Goal: Task Accomplishment & Management: Use online tool/utility

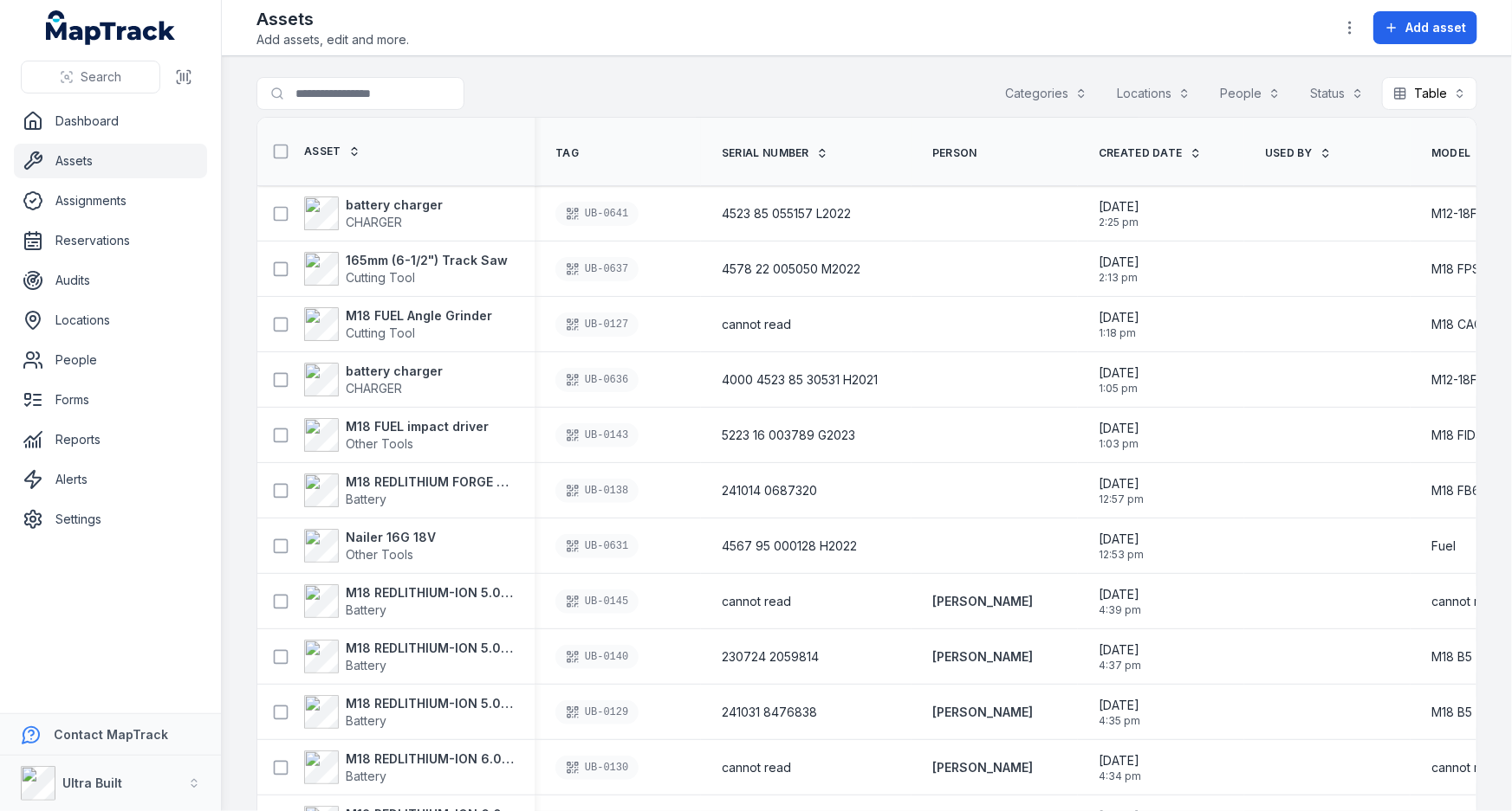
click at [76, 159] on link "Assets" at bounding box center [111, 161] width 193 height 34
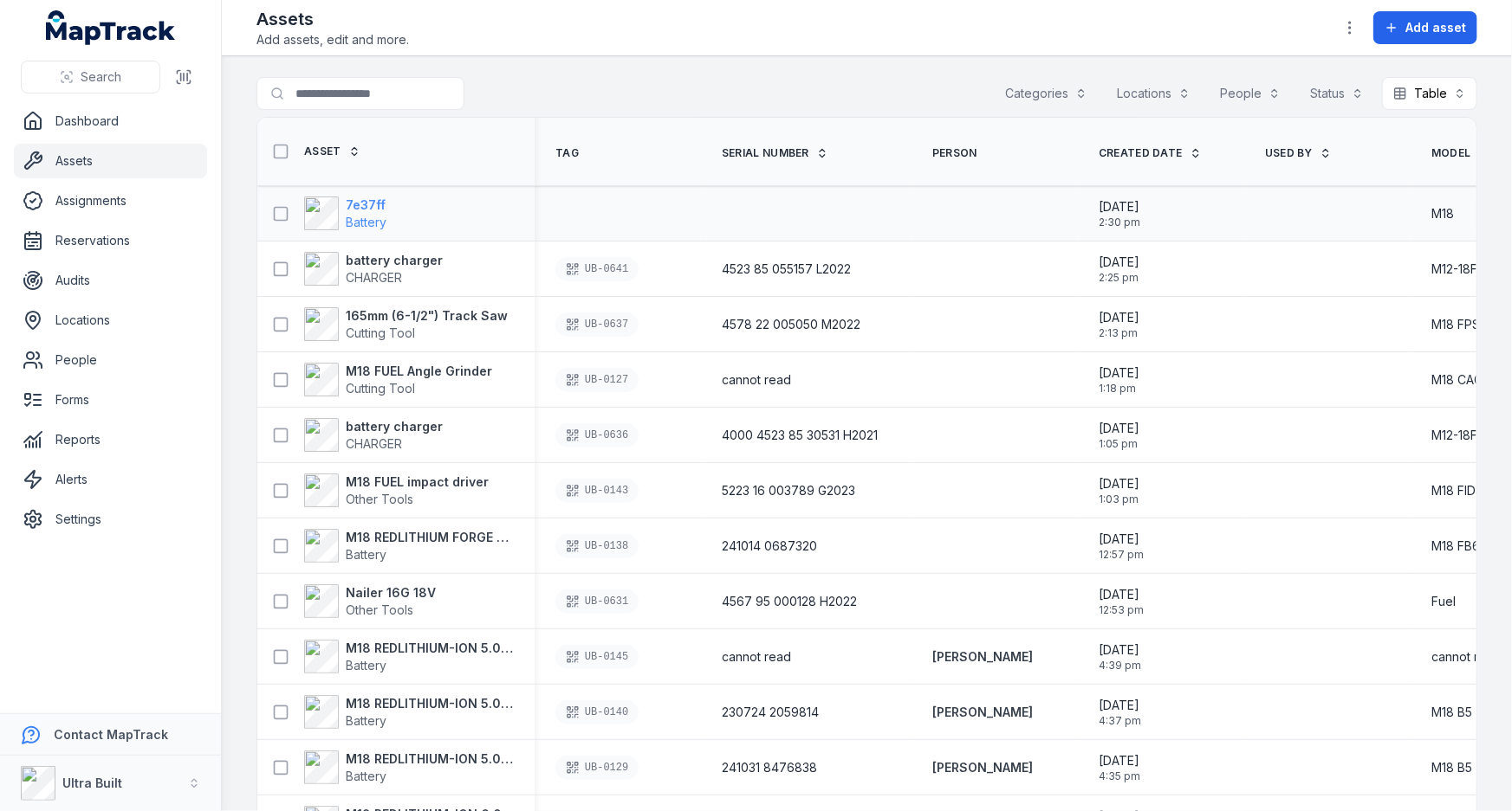
click at [362, 205] on strong "7e37ff" at bounding box center [366, 205] width 40 height 18
click at [76, 162] on link "Assets" at bounding box center [111, 161] width 193 height 34
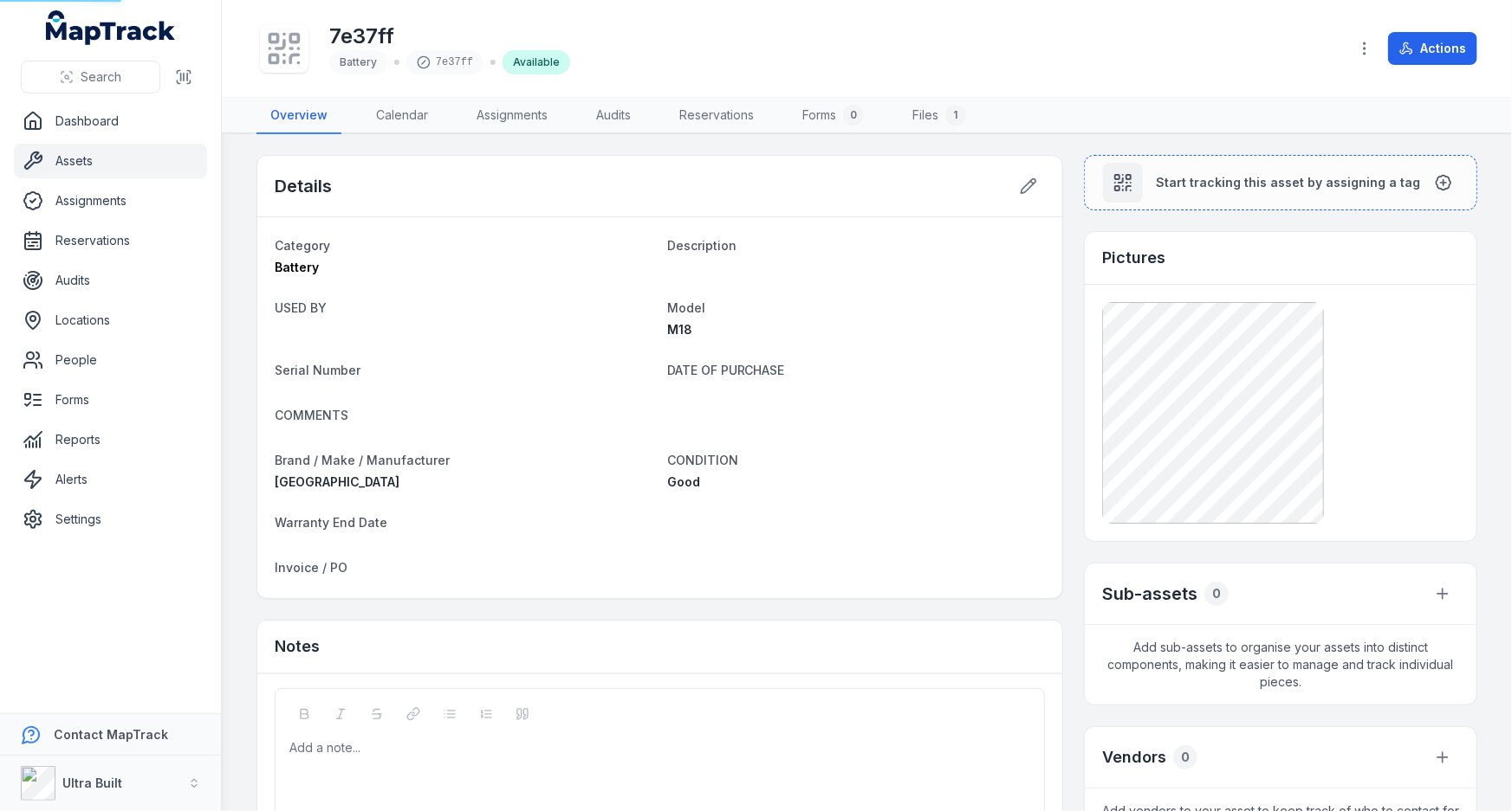
click at [76, 162] on link "Assets" at bounding box center [111, 161] width 193 height 34
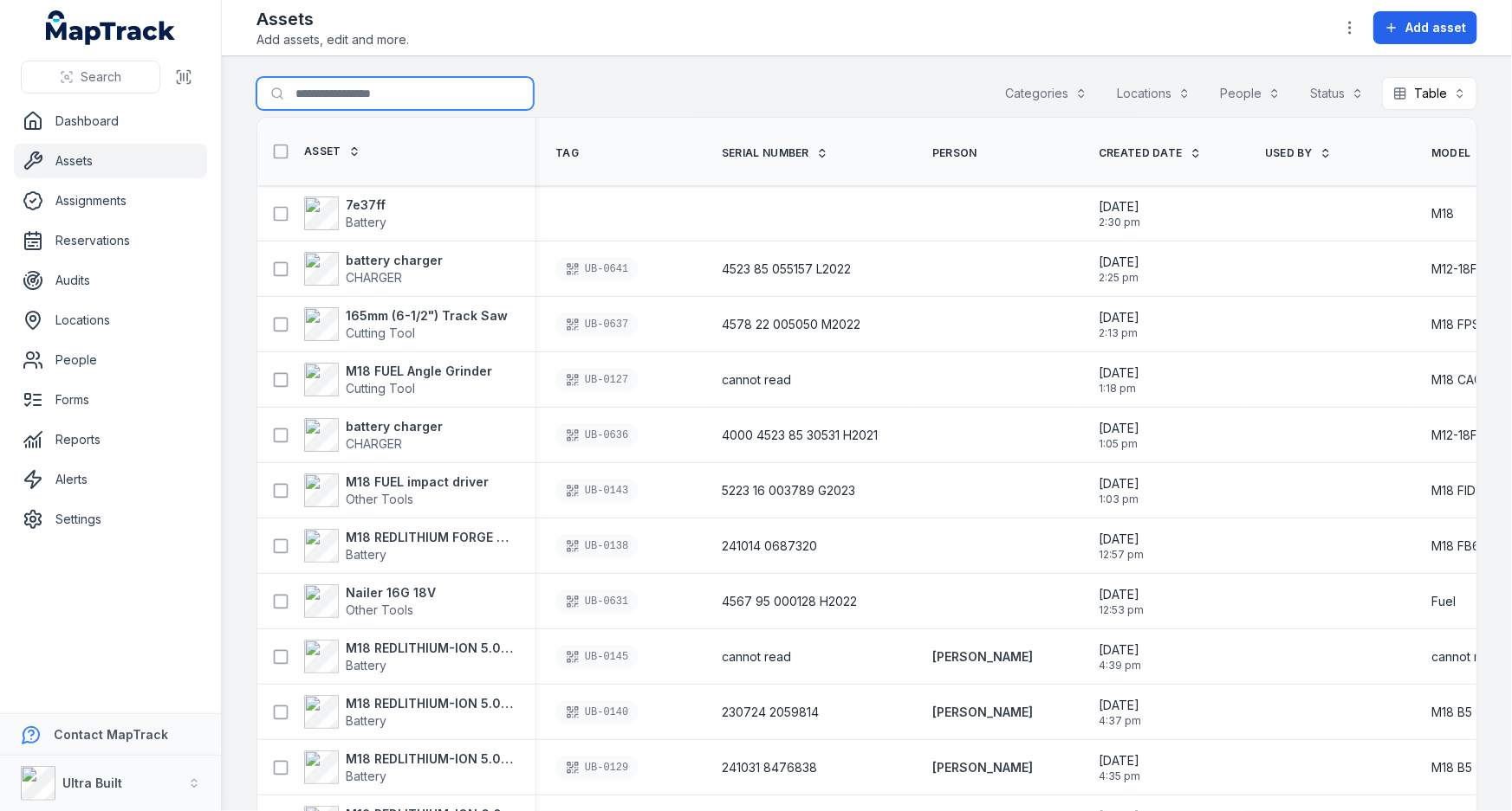
click at [372, 105] on input "Search for assets" at bounding box center [395, 93] width 277 height 32
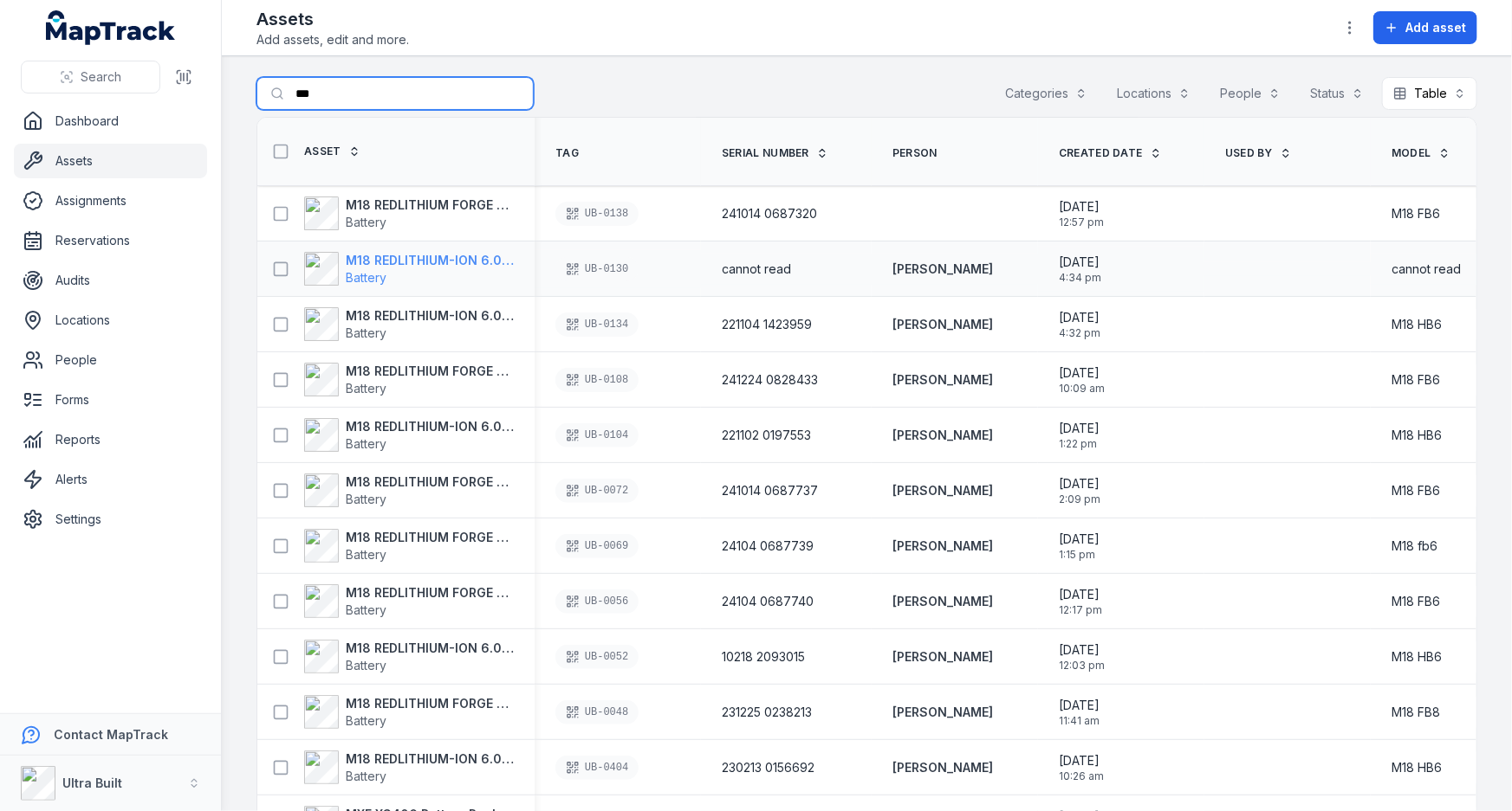
type input "***"
click at [464, 254] on strong "M18 REDLITHIUM-ION 6.0 Ah battery" at bounding box center [429, 261] width 168 height 18
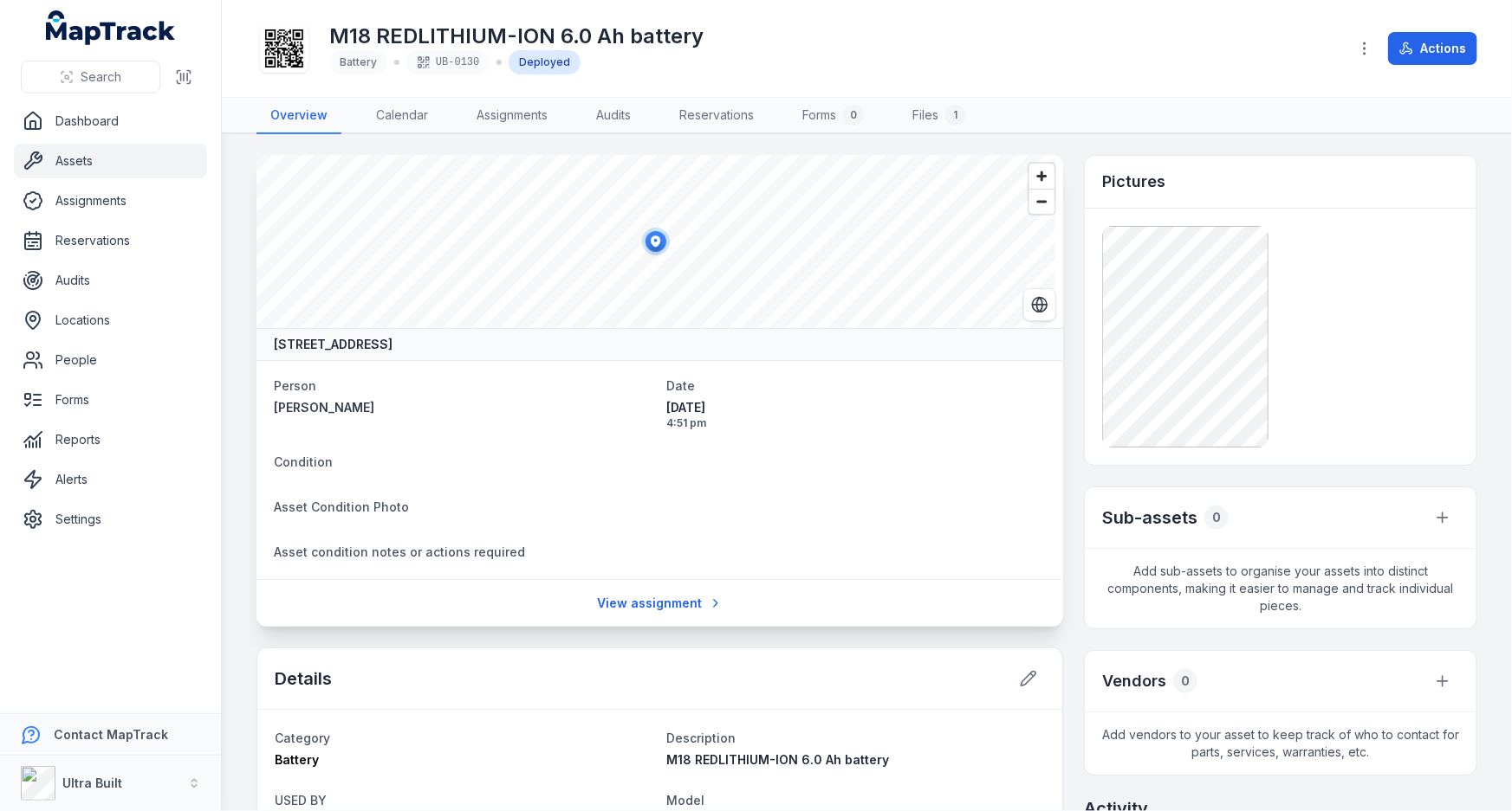
click at [449, 44] on h1 "M18 REDLITHIUM-ION 6.0 Ah battery" at bounding box center [516, 37] width 374 height 28
copy h1 "M18 REDLITHIUM-ION 6.0 Ah battery"
click at [80, 163] on link "Assets" at bounding box center [111, 161] width 193 height 34
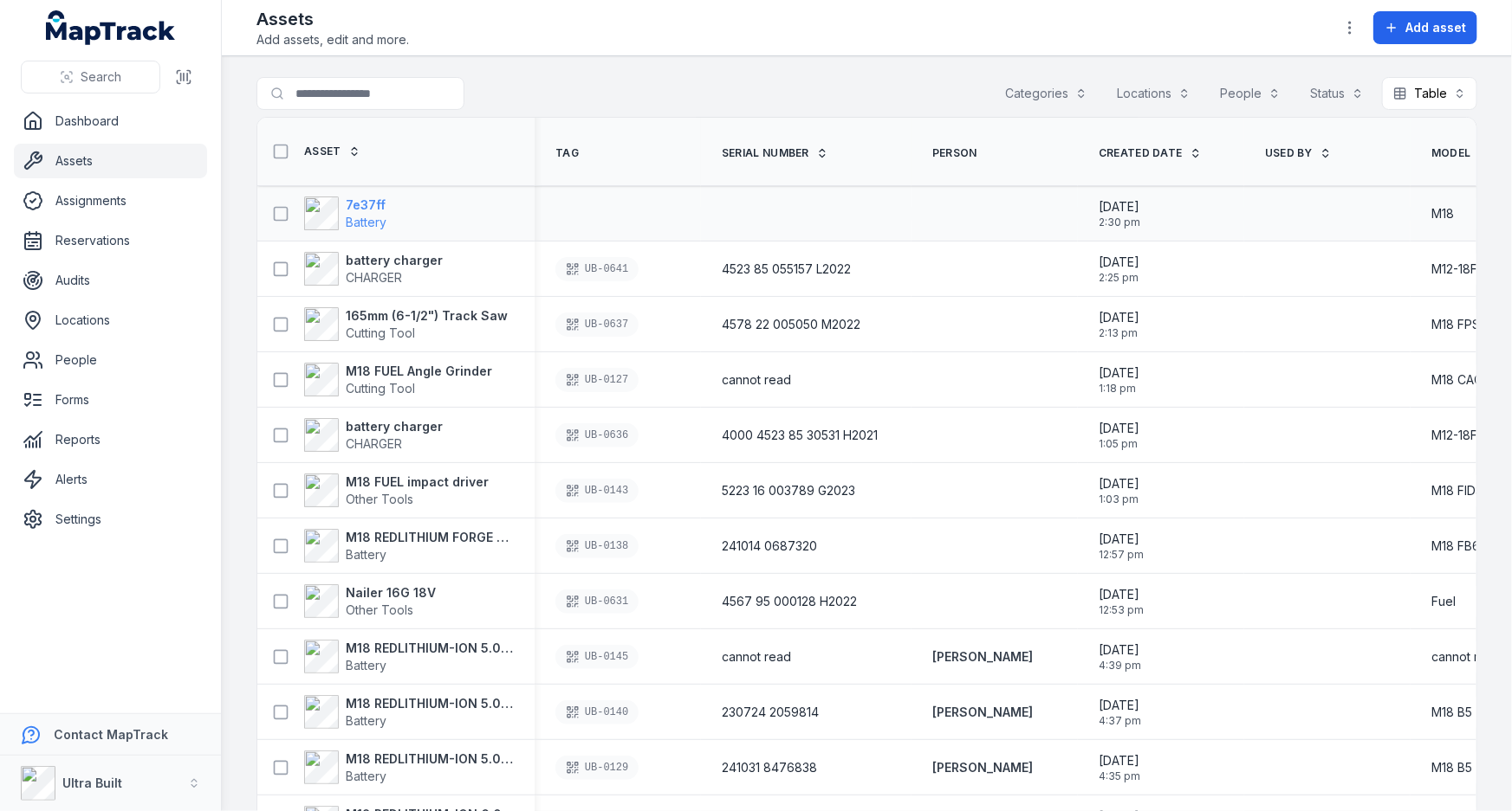
click at [361, 207] on strong "7e37ff" at bounding box center [366, 205] width 40 height 18
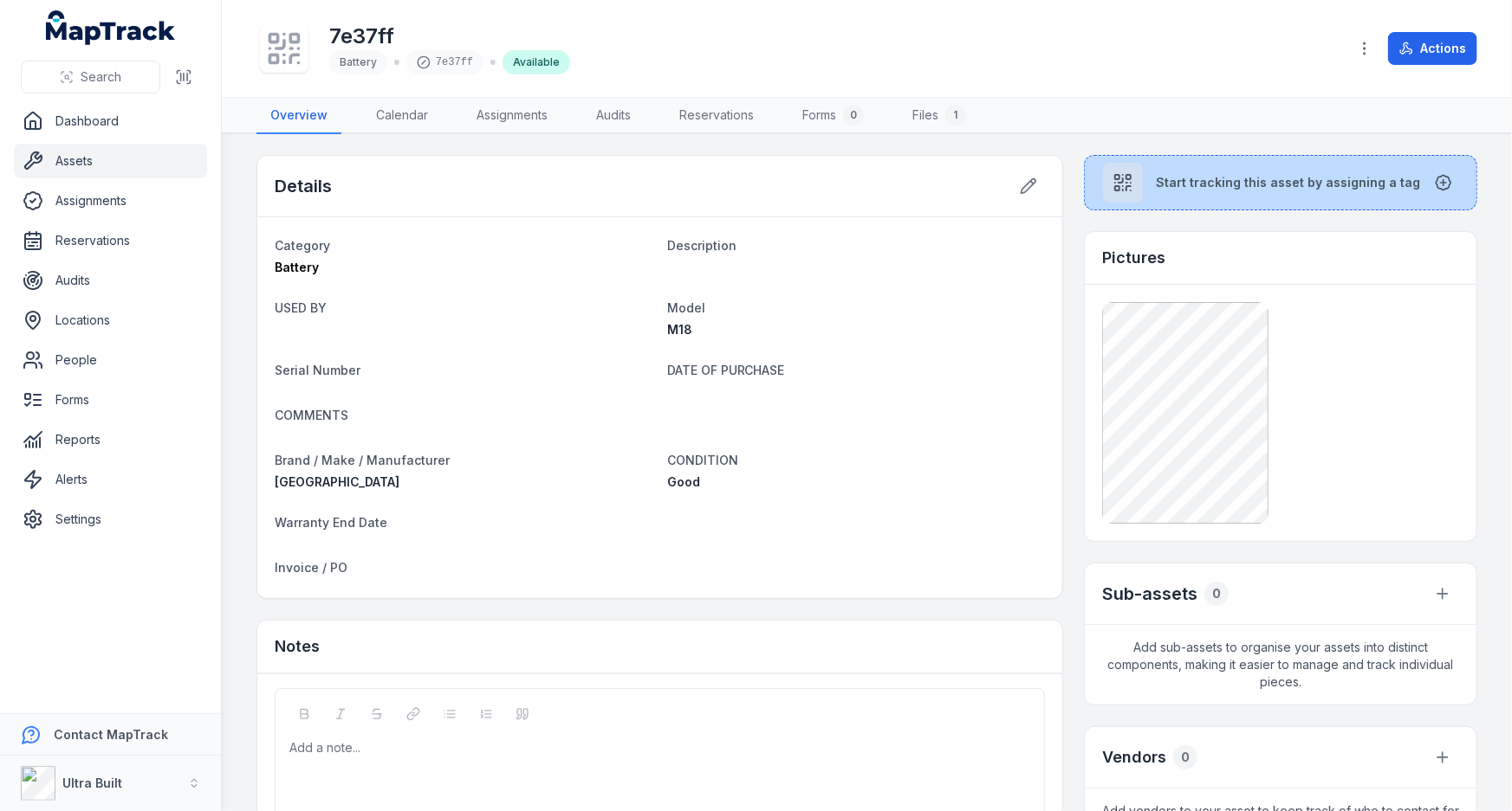
click at [1251, 174] on span "Start tracking this asset by assigning a tag" at bounding box center [1288, 183] width 264 height 18
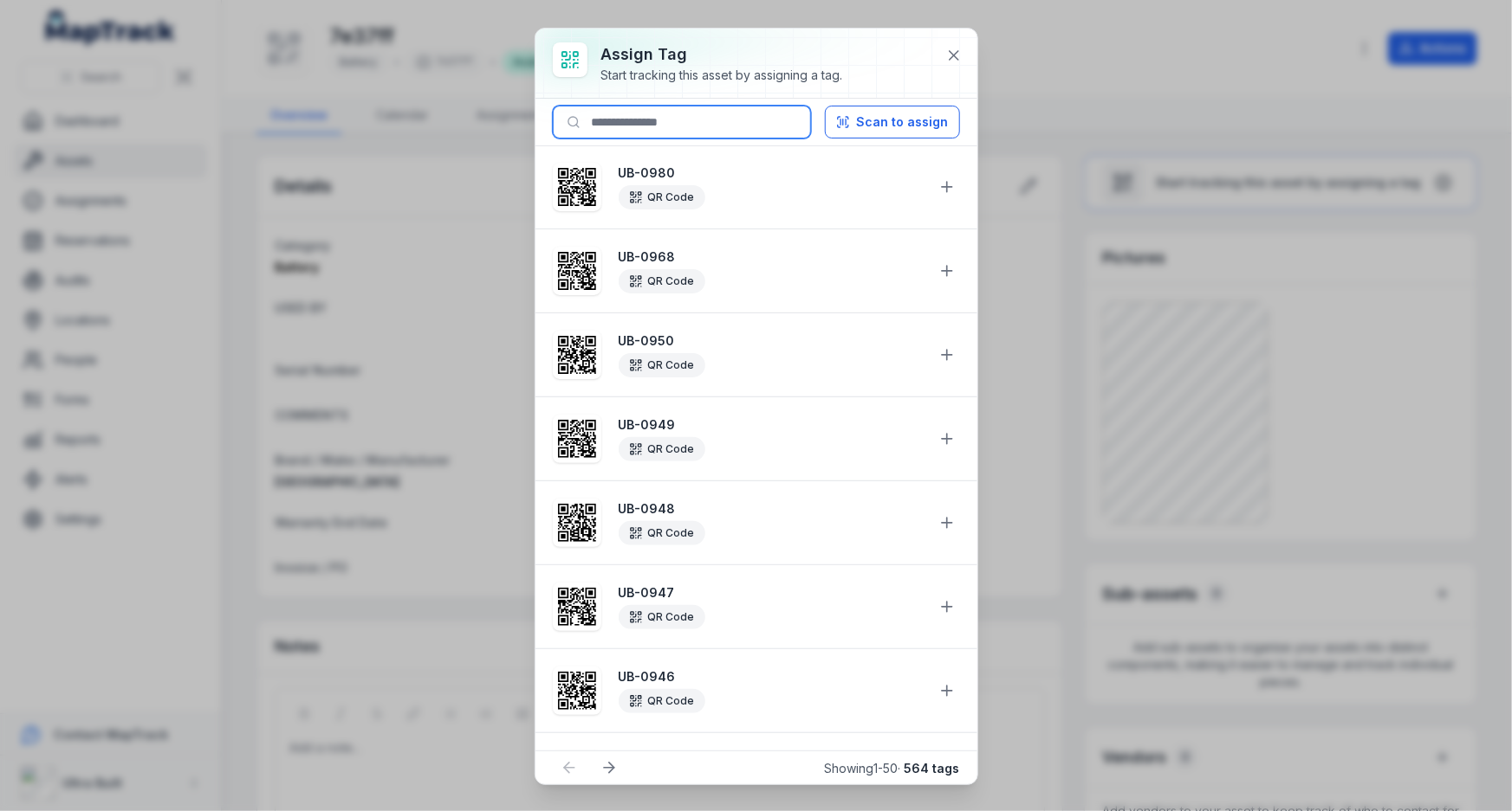
click at [680, 131] on input at bounding box center [681, 121] width 258 height 32
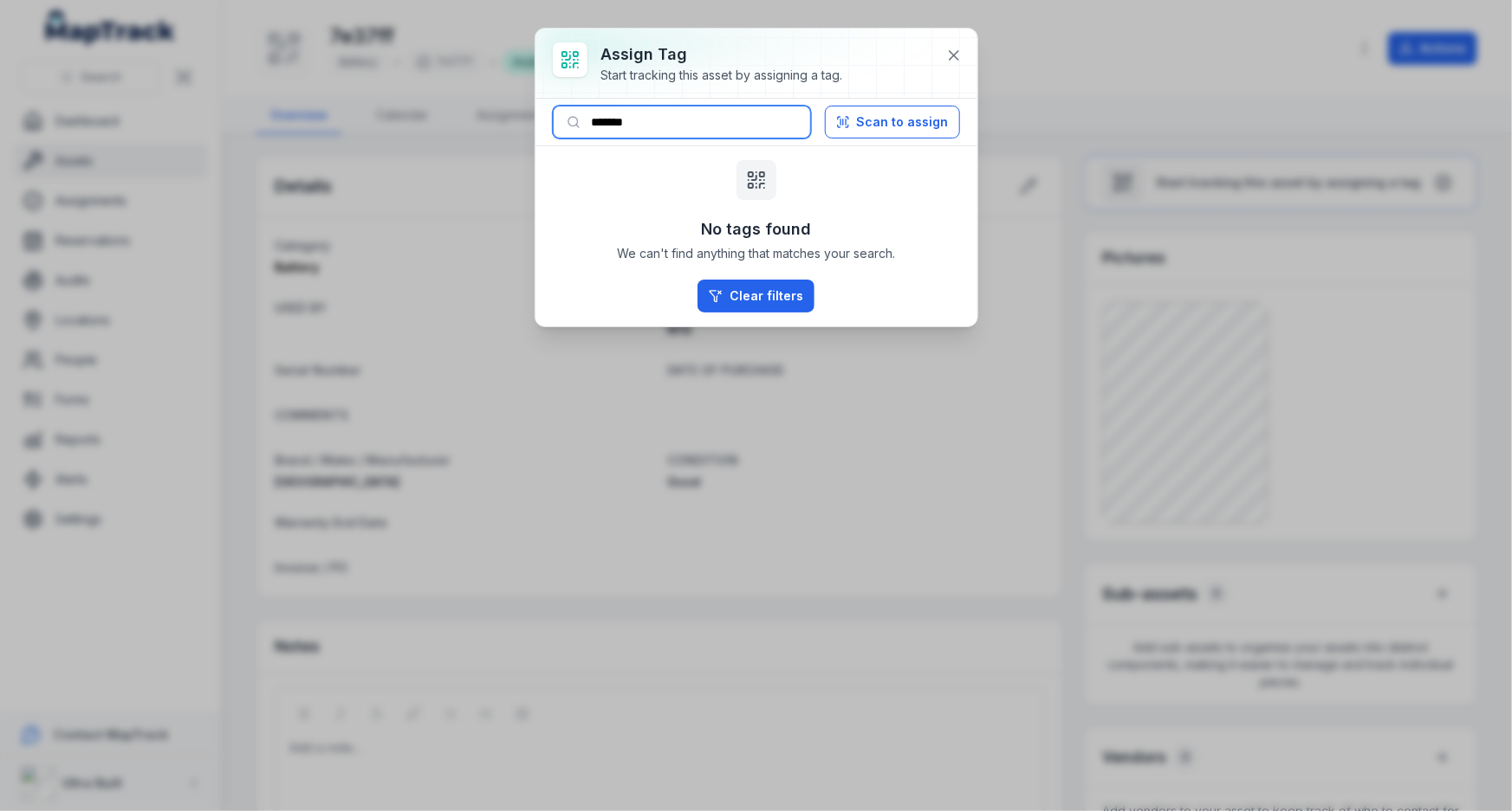
drag, startPoint x: 652, startPoint y: 121, endPoint x: 719, endPoint y: 126, distance: 67.2
click at [719, 126] on input "*******" at bounding box center [681, 121] width 258 height 32
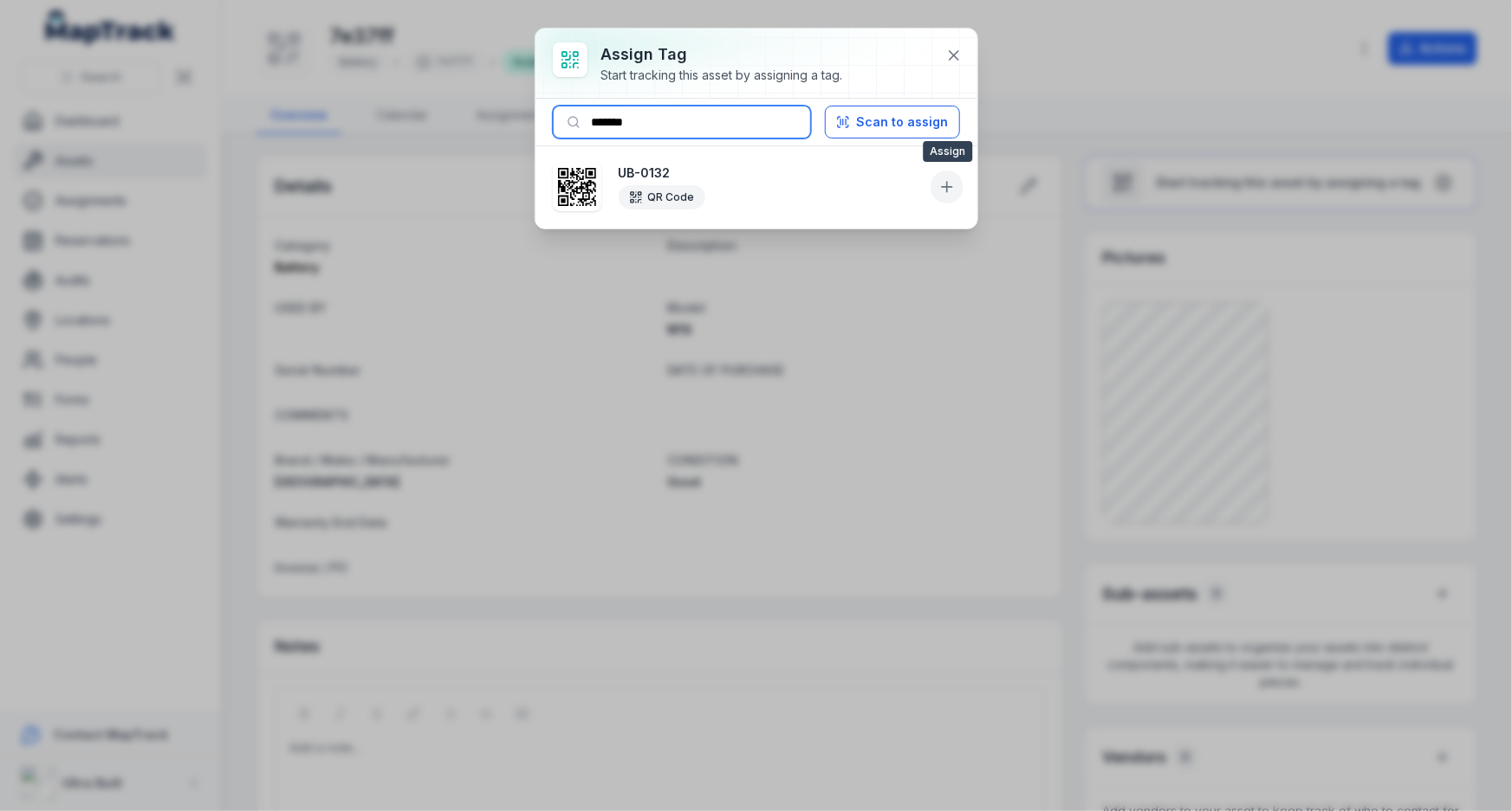
type input "*******"
click at [944, 184] on icon at bounding box center [947, 187] width 18 height 18
